Goal: Task Accomplishment & Management: Manage account settings

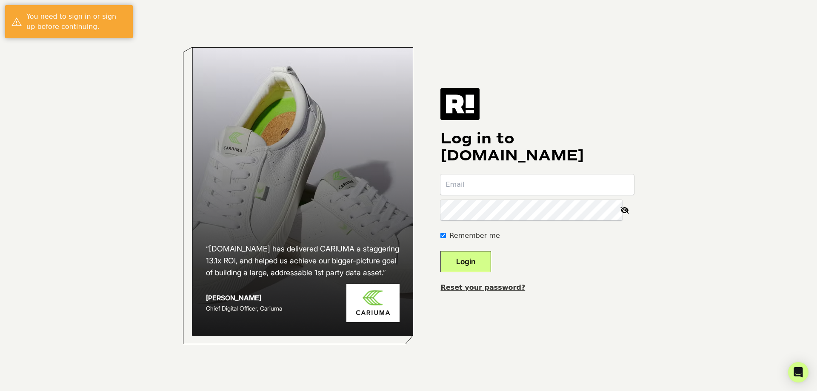
click at [540, 188] on input "email" at bounding box center [537, 184] width 194 height 20
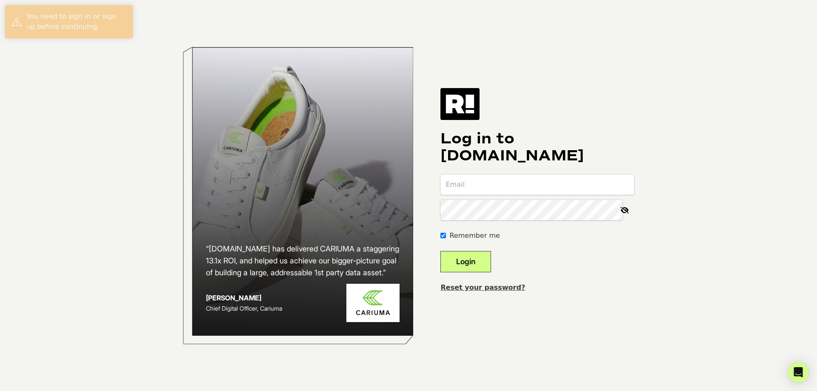
click at [625, 186] on keeper-lock "Open Keeper Popup" at bounding box center [624, 185] width 10 height 10
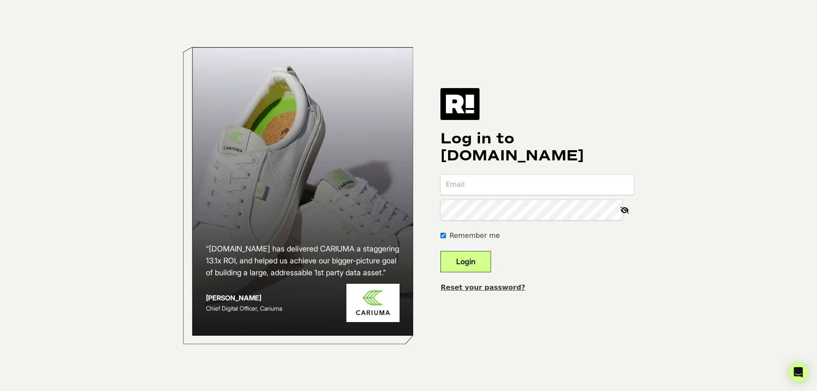
type input "[EMAIL_ADDRESS][DOMAIN_NAME]"
click at [488, 262] on button "Login" at bounding box center [465, 261] width 51 height 21
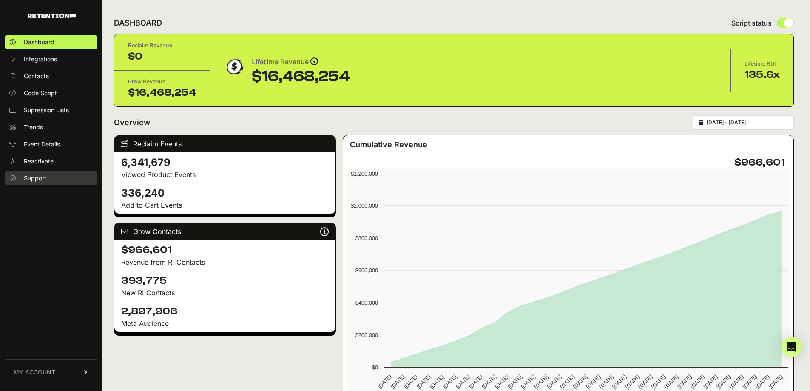
click at [41, 180] on span "Support" at bounding box center [35, 178] width 23 height 9
click at [60, 372] on link "MY ACCOUNT" at bounding box center [51, 372] width 92 height 26
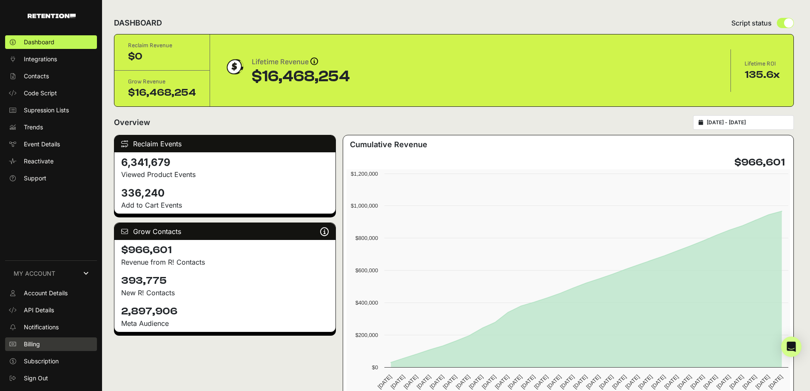
click at [44, 344] on link "Billing" at bounding box center [51, 344] width 92 height 14
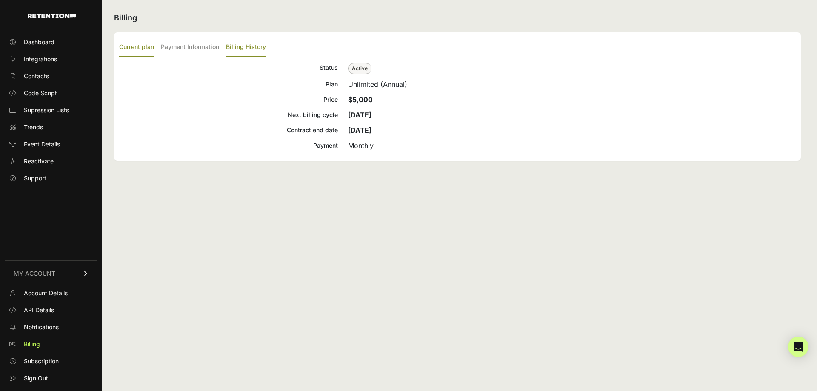
click at [245, 45] on label "Billing History" at bounding box center [246, 47] width 40 height 20
click at [0, 0] on input "Billing History" at bounding box center [0, 0] width 0 height 0
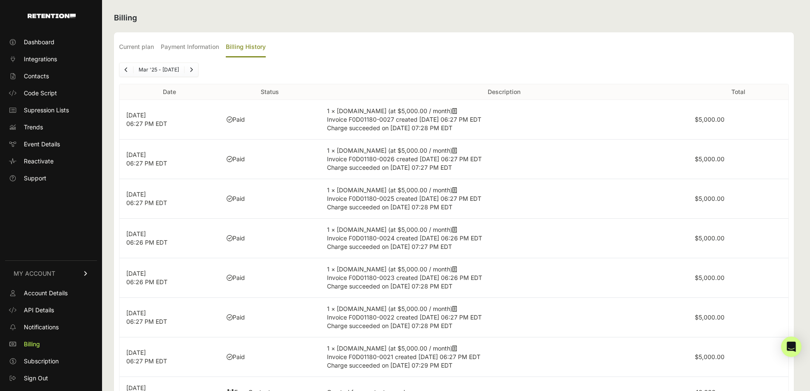
click at [453, 111] on icon at bounding box center [455, 111] width 5 height 6
